Goal: Transaction & Acquisition: Download file/media

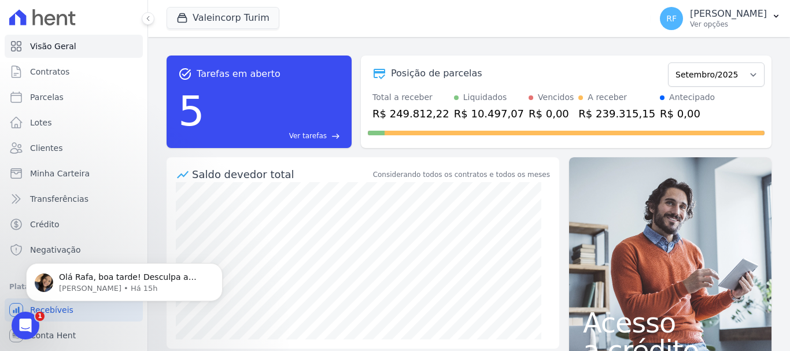
drag, startPoint x: 693, startPoint y: 1, endPoint x: 474, endPoint y: 46, distance: 223.9
click at [474, 46] on div "task_alt Tarefas em aberto 5 Ver tarefas east Posição de parcelas Julho/2024 Ag…" at bounding box center [469, 101] width 605 height 111
click at [743, 16] on p "[PERSON_NAME]" at bounding box center [728, 14] width 77 height 12
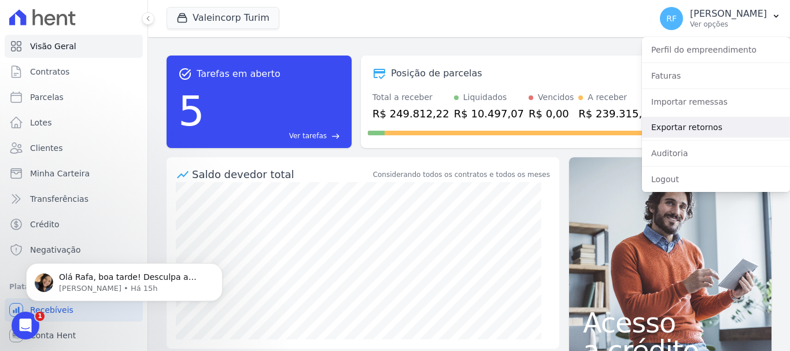
click at [709, 127] on link "Exportar retornos" at bounding box center [716, 127] width 148 height 21
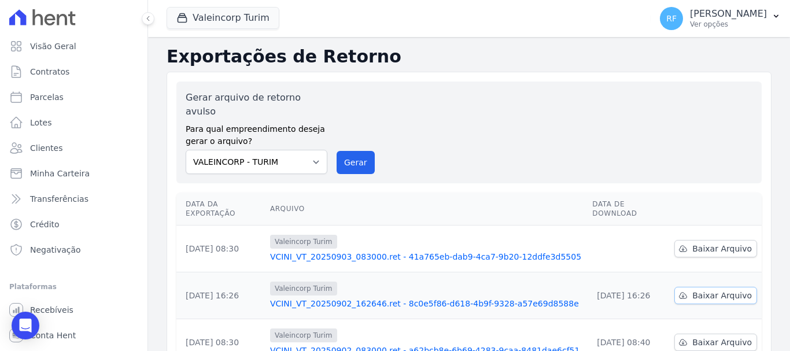
click at [708, 290] on span "Baixar Arquivo" at bounding box center [722, 296] width 60 height 12
click at [711, 234] on td "Baixar Arquivo" at bounding box center [716, 249] width 92 height 47
click at [705, 243] on span "Baixar Arquivo" at bounding box center [722, 249] width 60 height 12
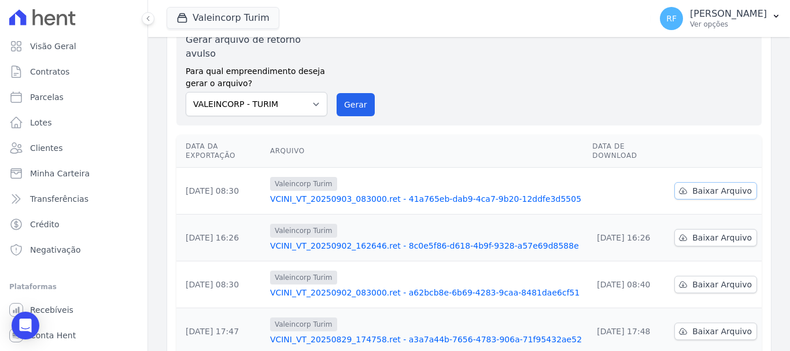
scroll to position [116, 0]
